Goal: Task Accomplishment & Management: Manage account settings

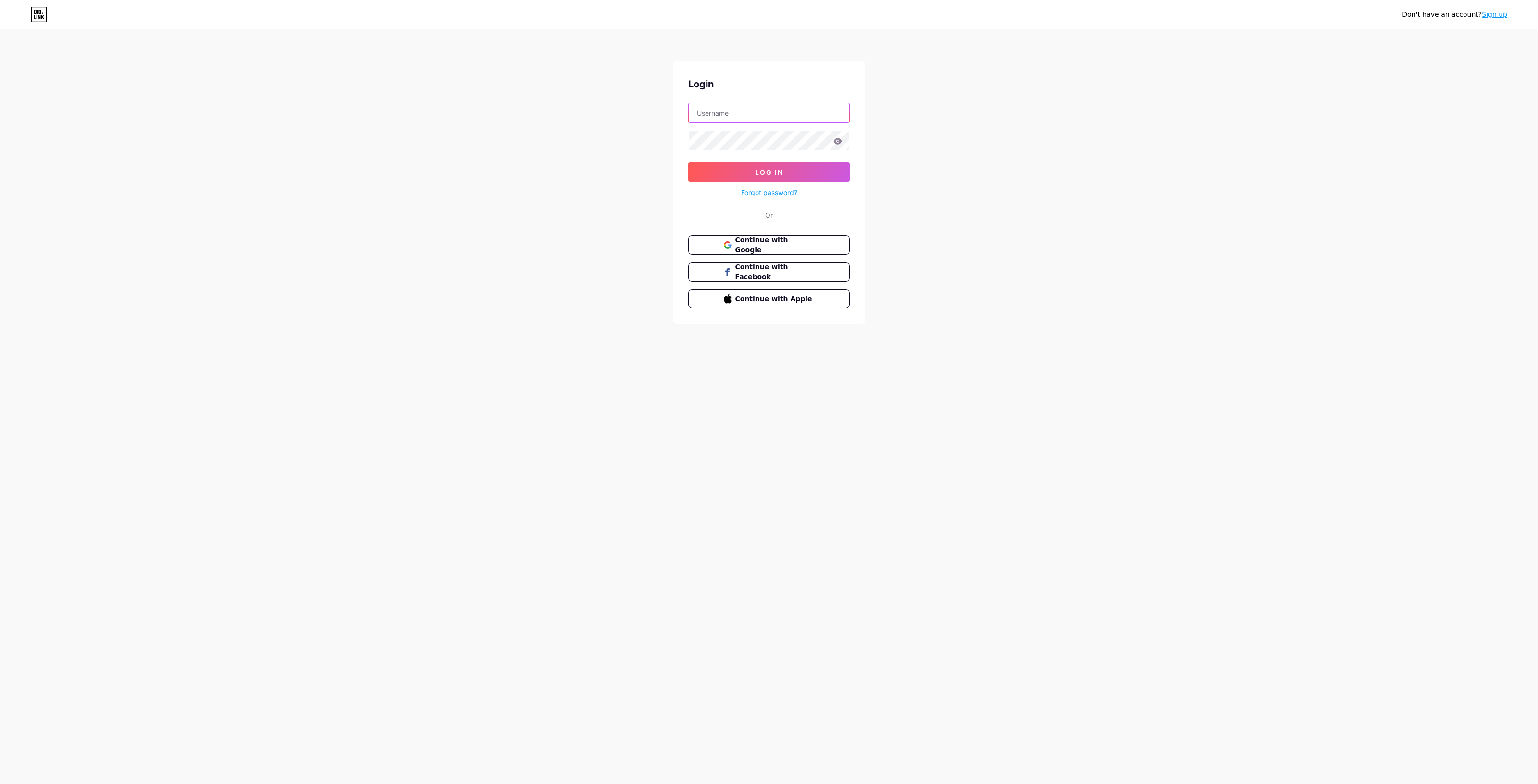
click at [787, 121] on input "text" at bounding box center [769, 113] width 161 height 19
click at [795, 116] on input "text" at bounding box center [769, 113] width 161 height 19
type input "[EMAIL_ADDRESS][DOMAIN_NAME]"
click at [755, 163] on button "Log In" at bounding box center [768, 172] width 161 height 19
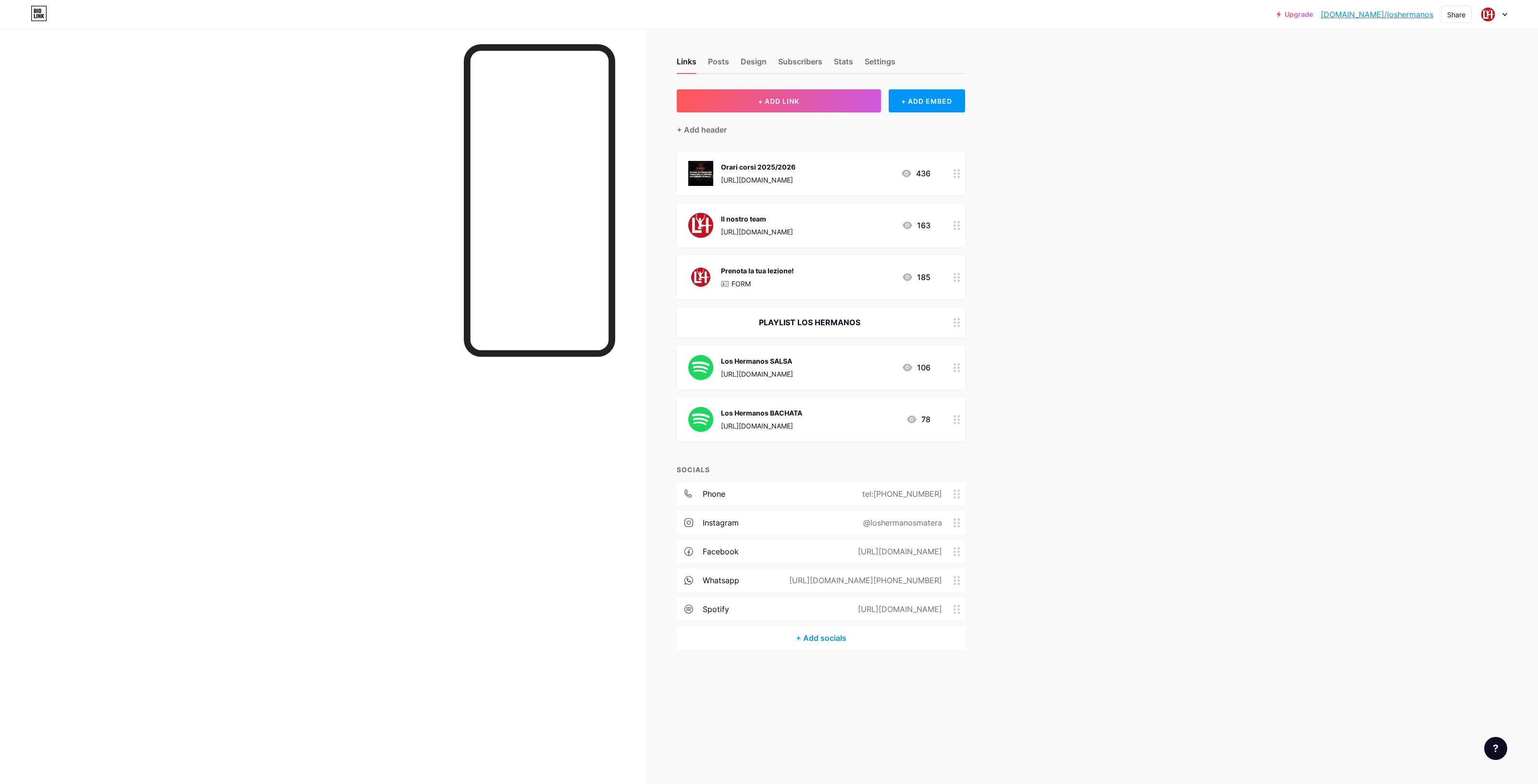
click at [795, 175] on div "[URL][DOMAIN_NAME]" at bounding box center [758, 180] width 74 height 10
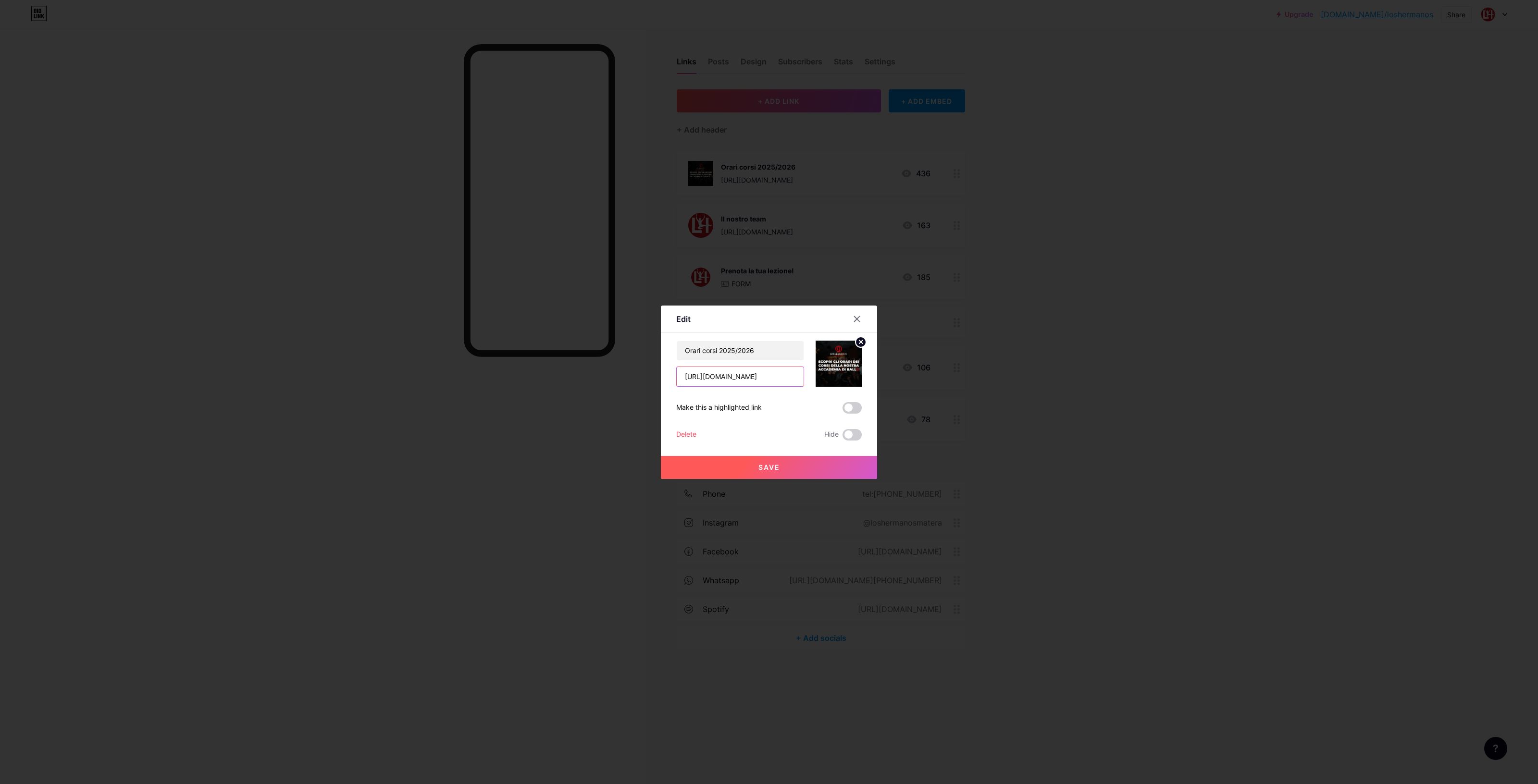
click at [768, 381] on input "[URL][DOMAIN_NAME]" at bounding box center [741, 376] width 127 height 19
paste input "DDV41Lif7dTgWiPeUKhLdsnlEPjSz2oc"
type input "[URL][DOMAIN_NAME]"
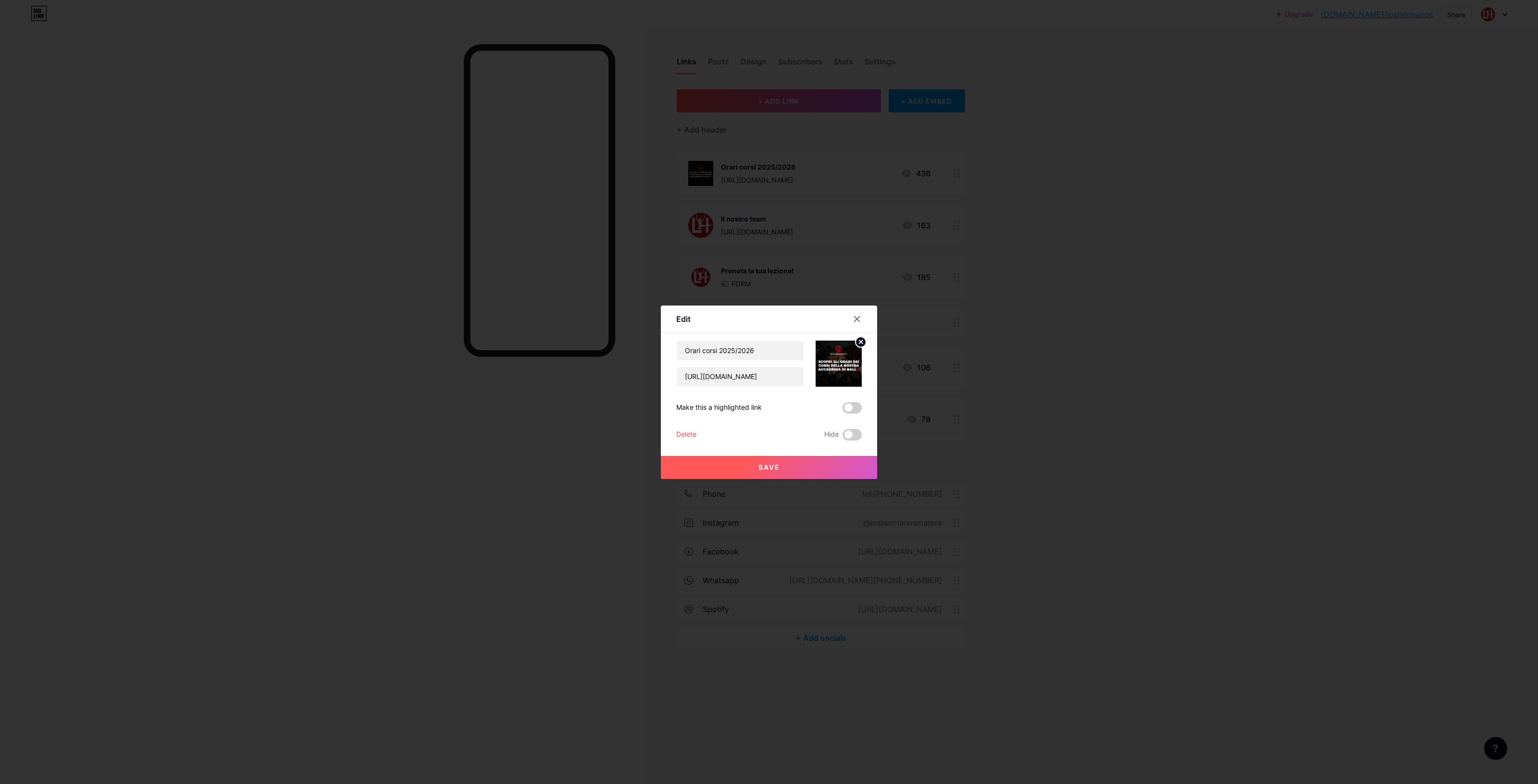
click at [768, 470] on span "Save" at bounding box center [770, 467] width 22 height 8
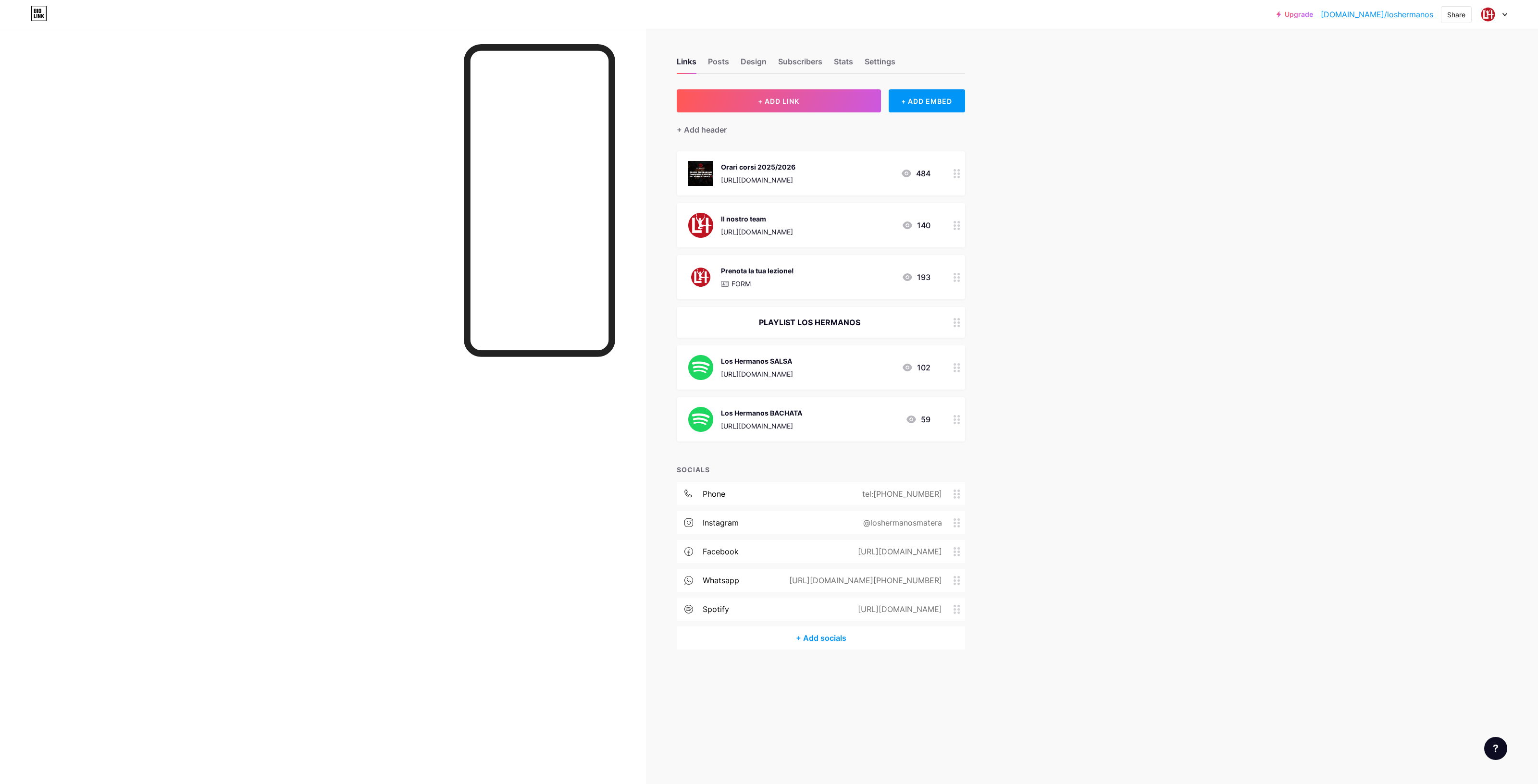
click at [793, 225] on div "Il nostro team [URL][DOMAIN_NAME]" at bounding box center [757, 225] width 72 height 25
click at [851, 324] on div at bounding box center [857, 319] width 18 height 18
click at [793, 217] on div "Il nostro team" at bounding box center [757, 219] width 72 height 10
click at [757, 386] on div "[URL][DOMAIN_NAME]" at bounding box center [740, 377] width 128 height 20
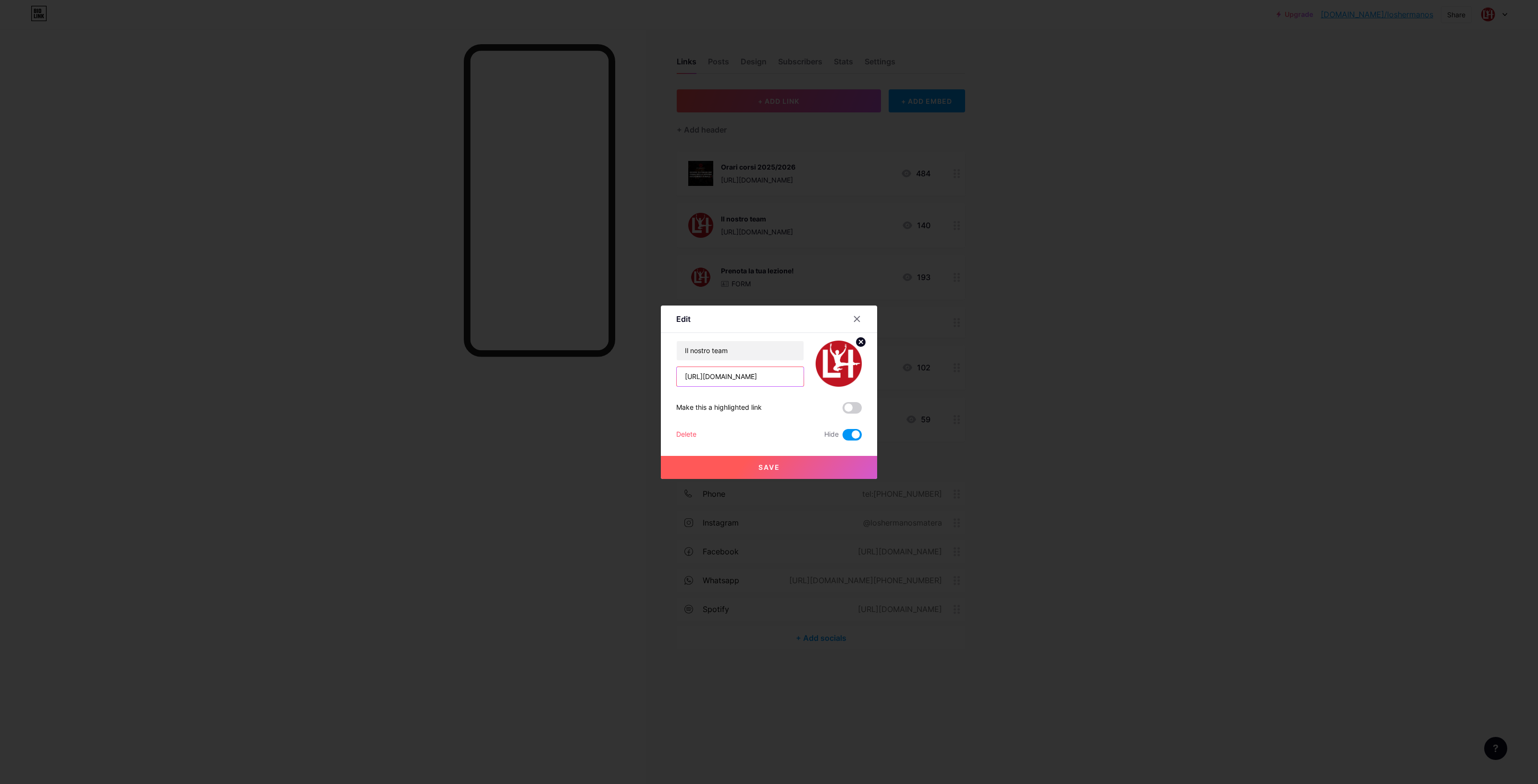
click at [762, 378] on input "[URL][DOMAIN_NAME]" at bounding box center [741, 376] width 127 height 19
paste input "sharing"
type input "[URL][DOMAIN_NAME]"
click at [794, 467] on button "Save" at bounding box center [769, 467] width 216 height 23
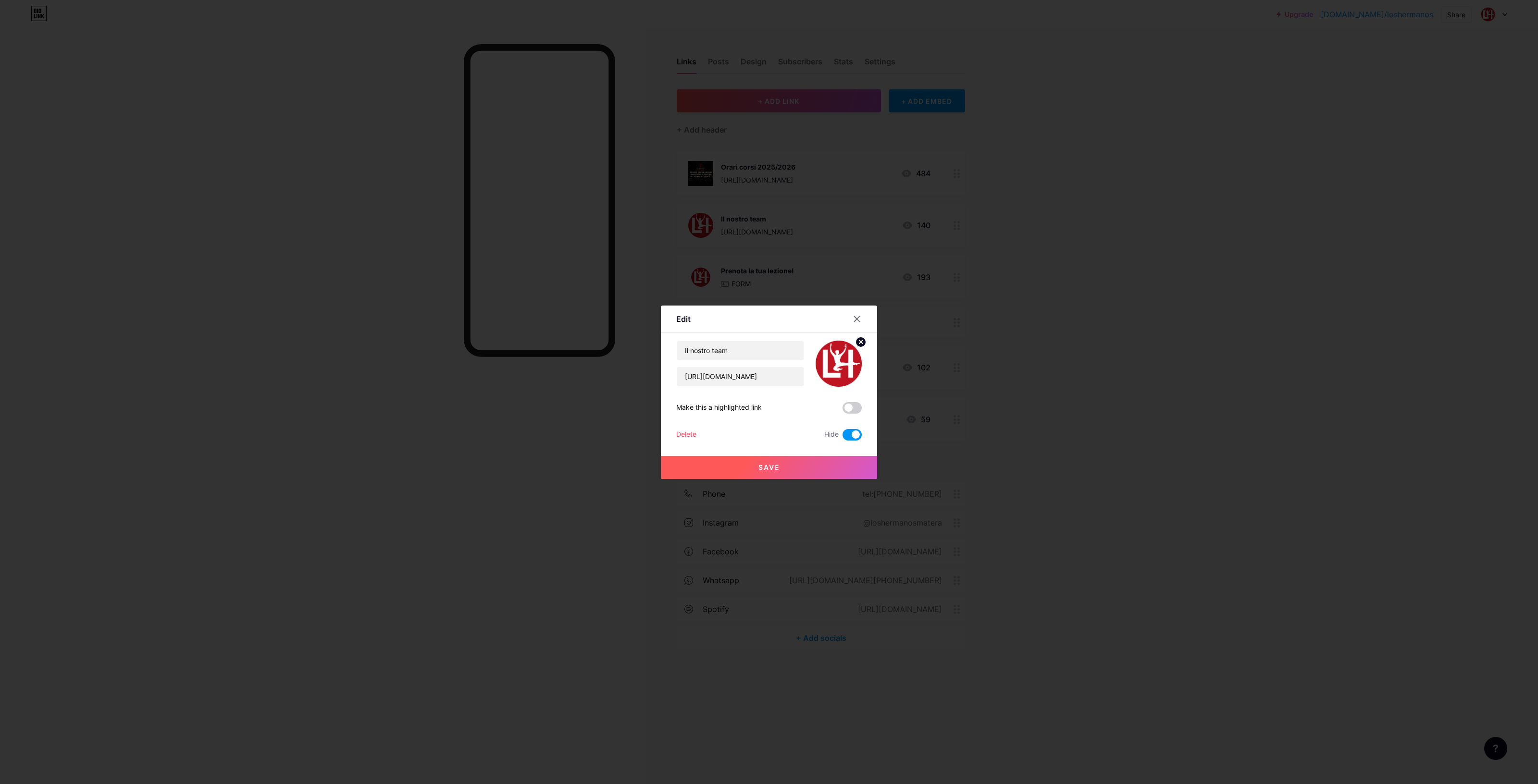
scroll to position [0, 0]
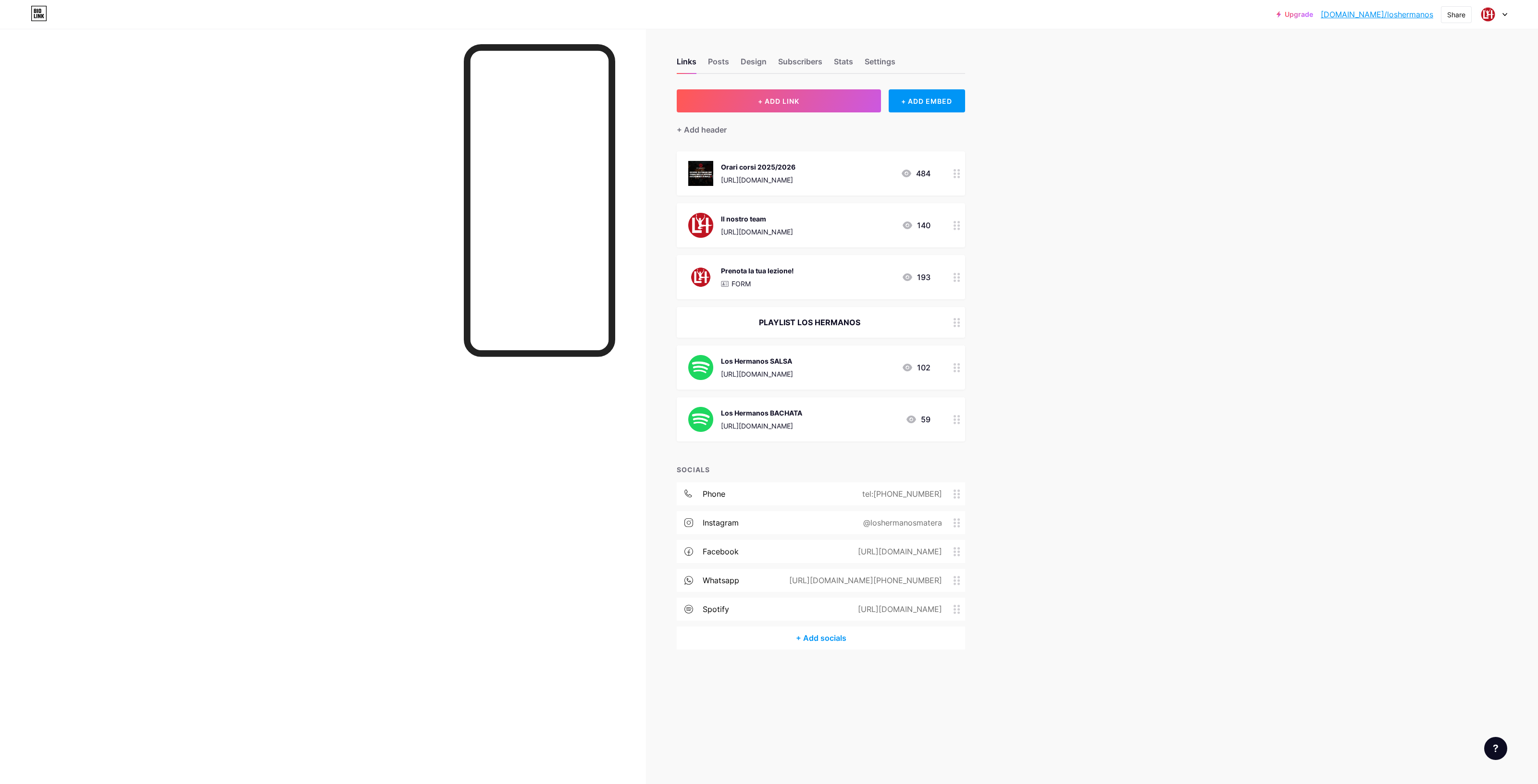
click at [793, 232] on div "[URL][DOMAIN_NAME]" at bounding box center [757, 232] width 72 height 10
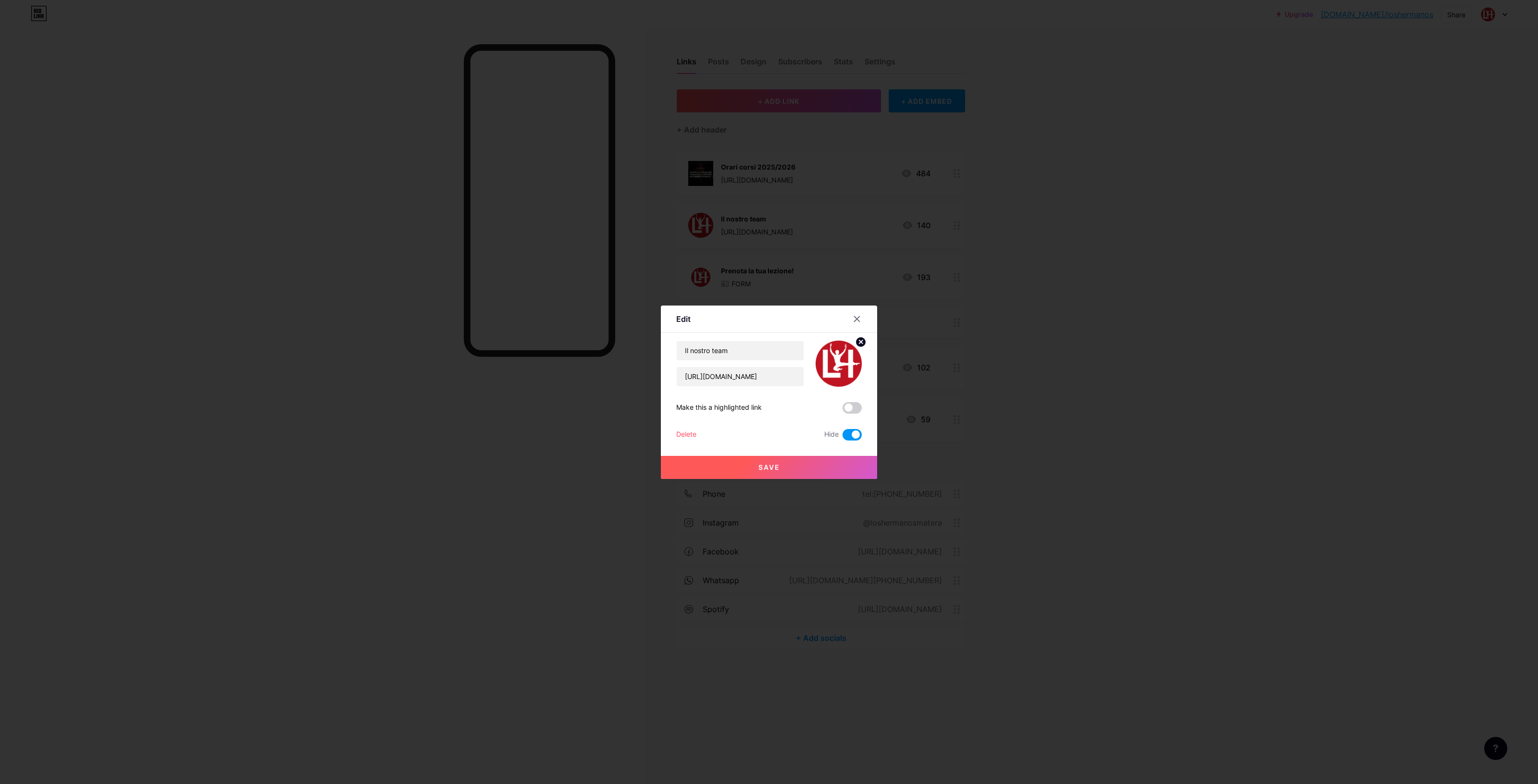
click at [851, 432] on span at bounding box center [852, 435] width 19 height 12
click at [843, 438] on input "checkbox" at bounding box center [843, 438] width 0 height 0
click at [803, 468] on button "Save" at bounding box center [769, 467] width 216 height 23
